Goal: Find contact information

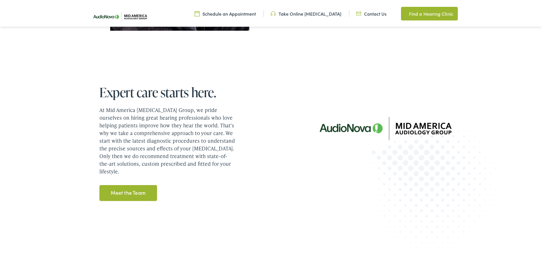
scroll to position [909, 0]
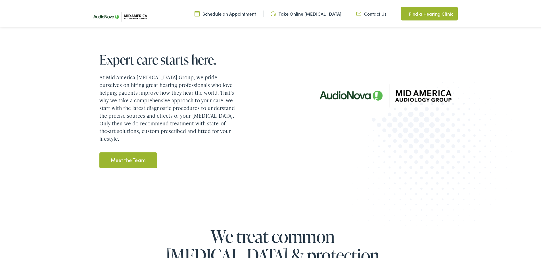
click at [367, 13] on link "Contact Us" at bounding box center [371, 12] width 30 height 6
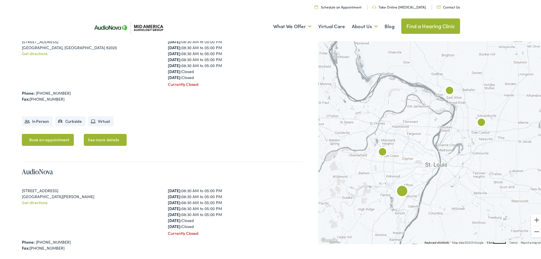
scroll to position [512, 0]
